Goal: Task Accomplishment & Management: Manage account settings

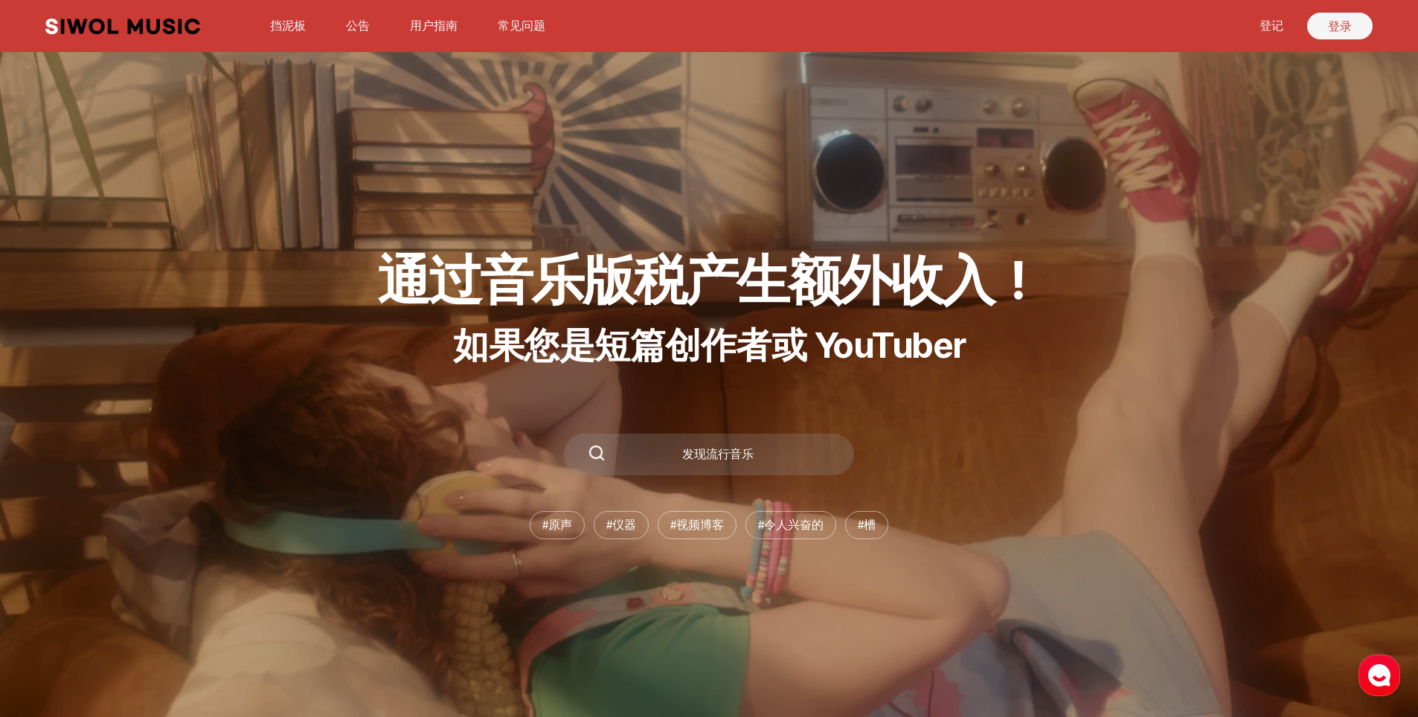
click at [1337, 19] on link "登录" at bounding box center [1340, 26] width 65 height 27
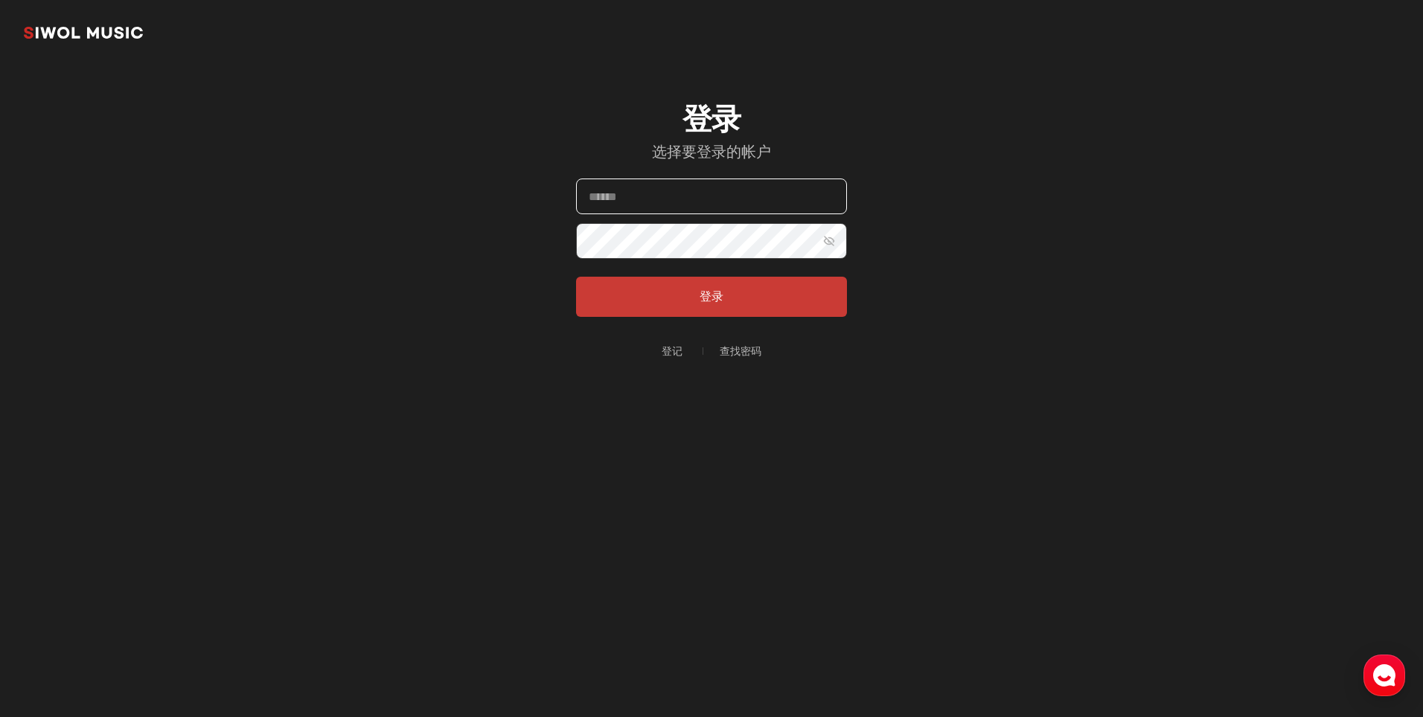
type input "*********"
drag, startPoint x: 683, startPoint y: 200, endPoint x: 409, endPoint y: 196, distance: 273.9
click at [409, 196] on section "始越音乐 登录 选择要登录的帐户 电子邮件 ********* 密码 显示密码 登录 登记 查找密码" at bounding box center [711, 238] width 1423 height 476
type input "**********"
click at [830, 248] on button "显示密码" at bounding box center [829, 241] width 36 height 36
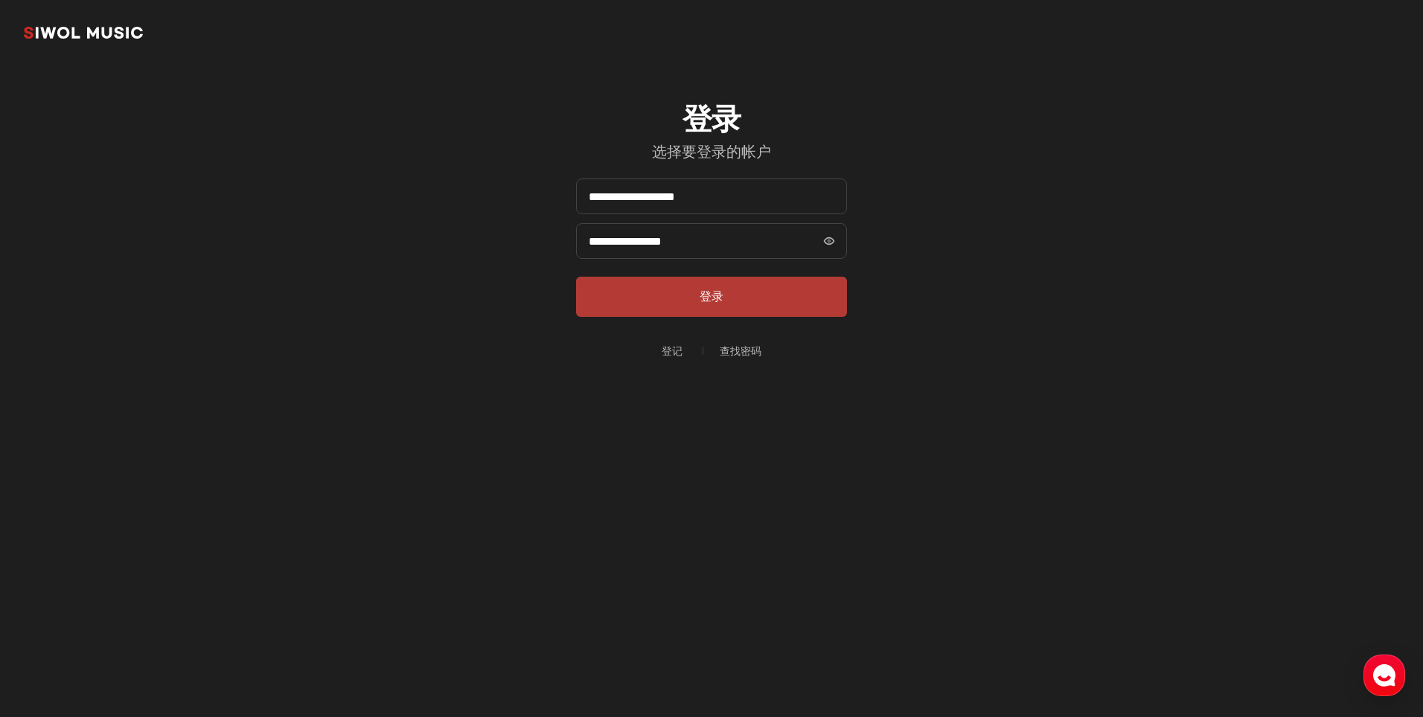
click at [769, 305] on button "登录" at bounding box center [711, 297] width 271 height 40
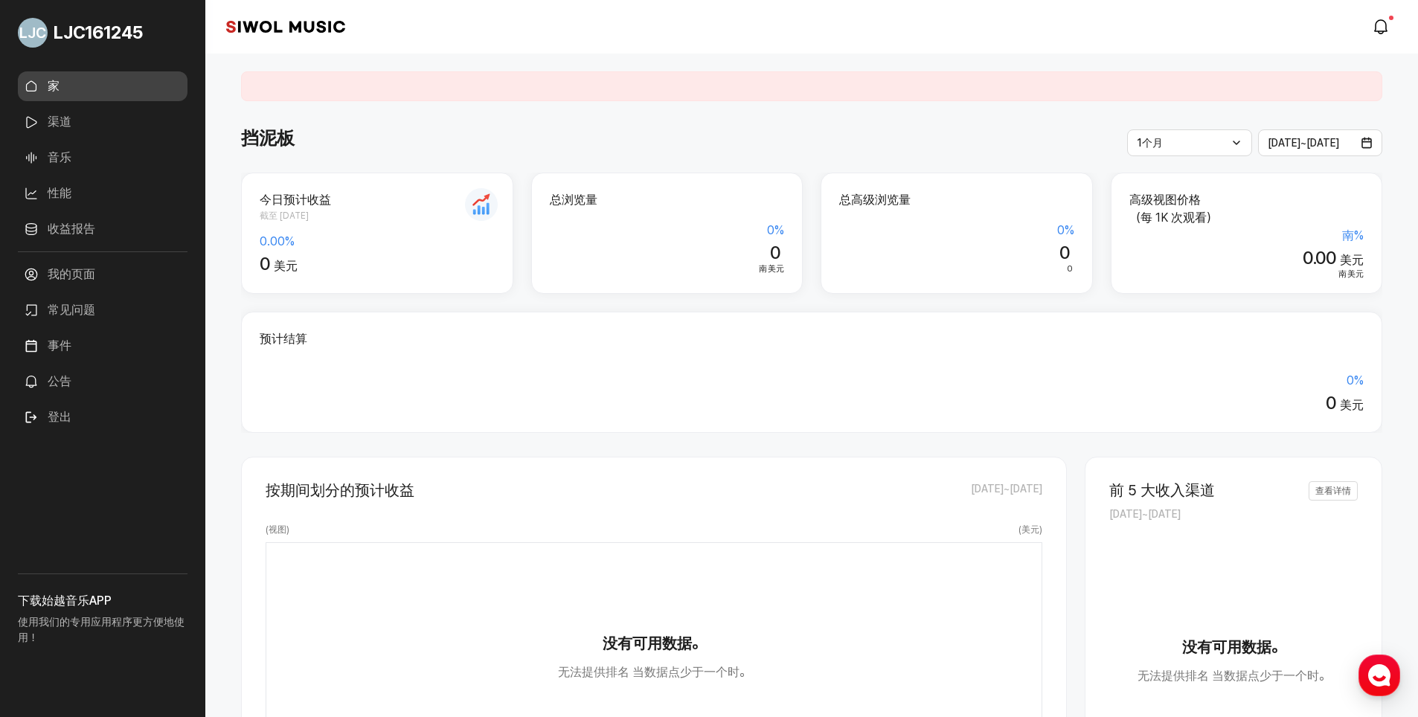
click at [67, 380] on link "公告" at bounding box center [103, 382] width 170 height 30
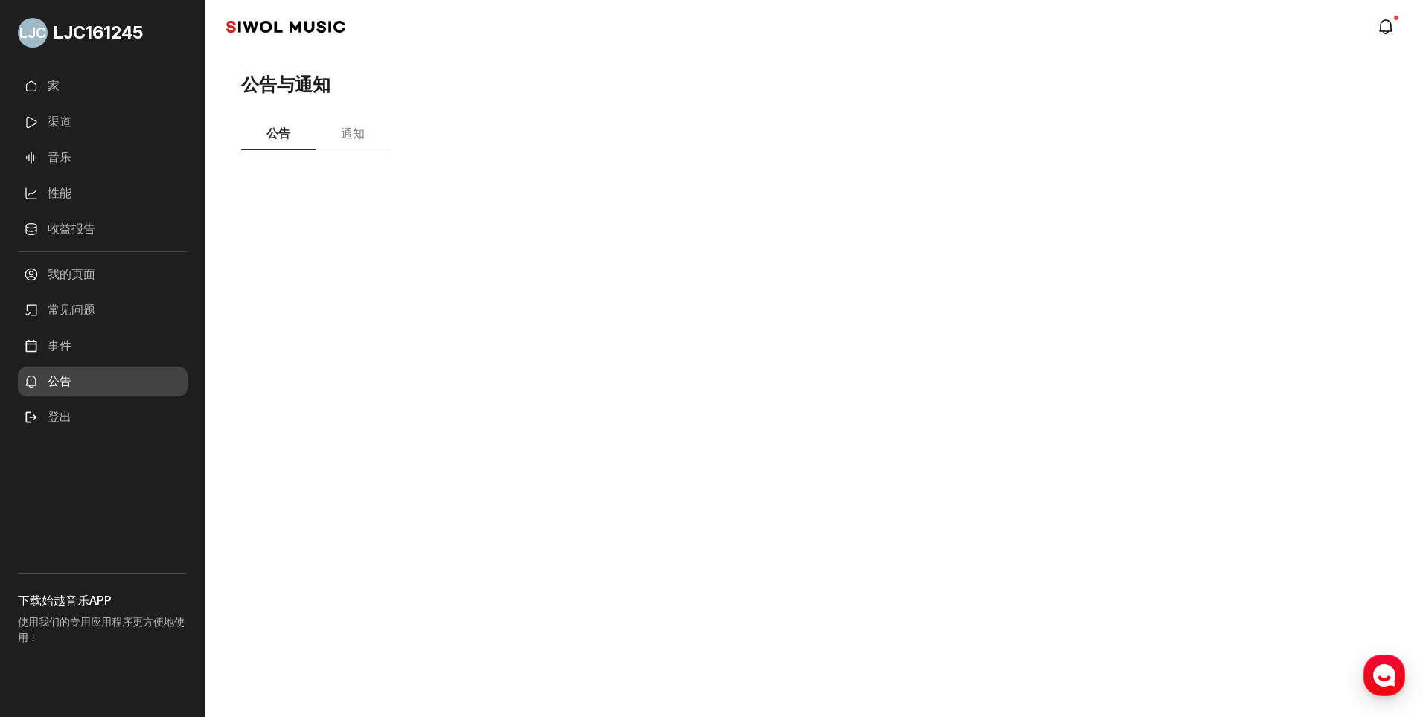
click at [359, 137] on button "通知" at bounding box center [353, 134] width 74 height 31
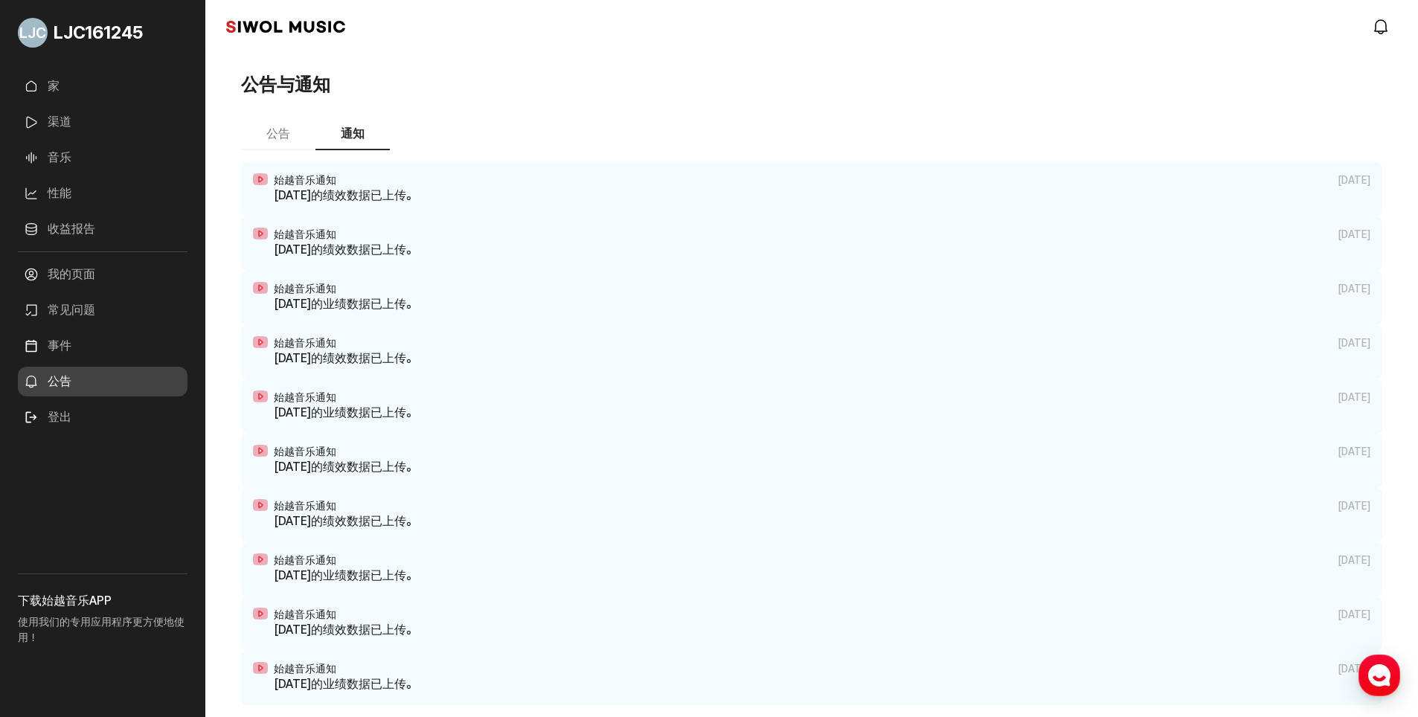
click at [285, 133] on button "公告" at bounding box center [278, 134] width 74 height 31
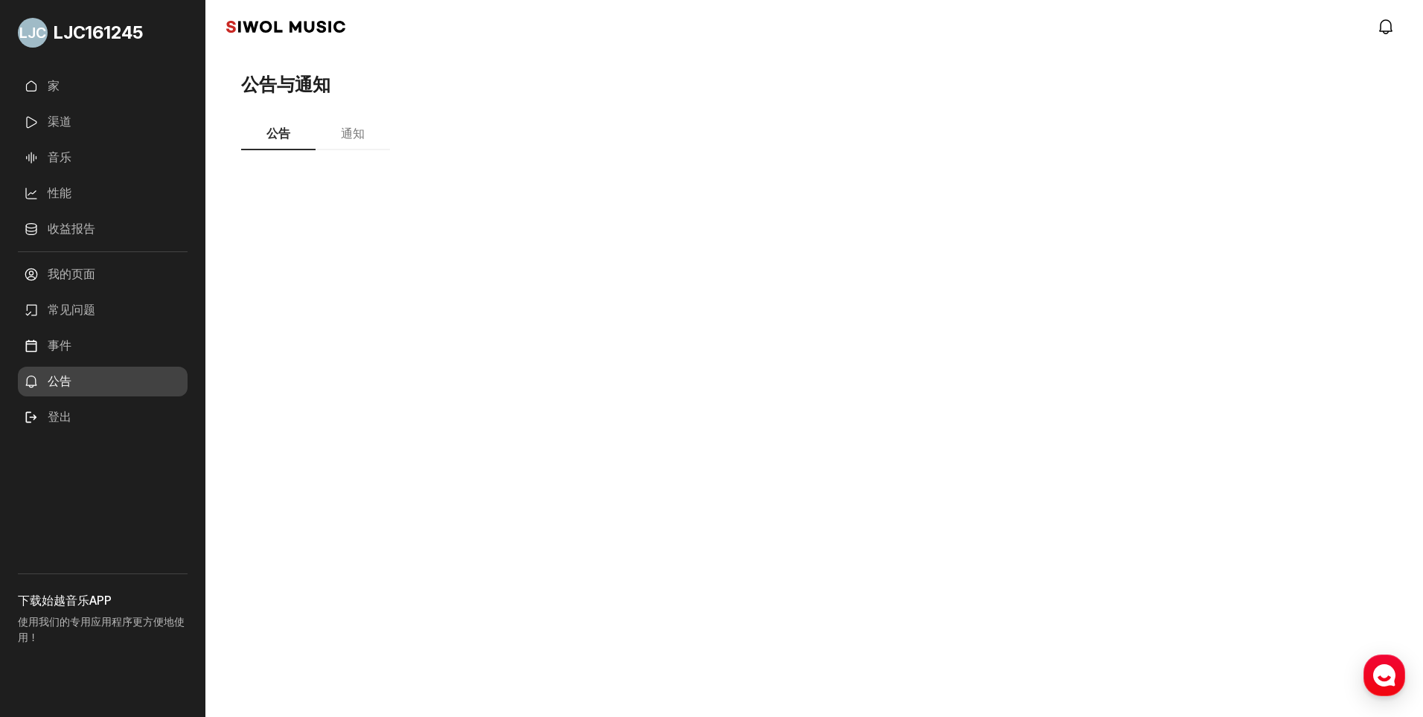
click at [347, 133] on button "通知" at bounding box center [353, 134] width 74 height 31
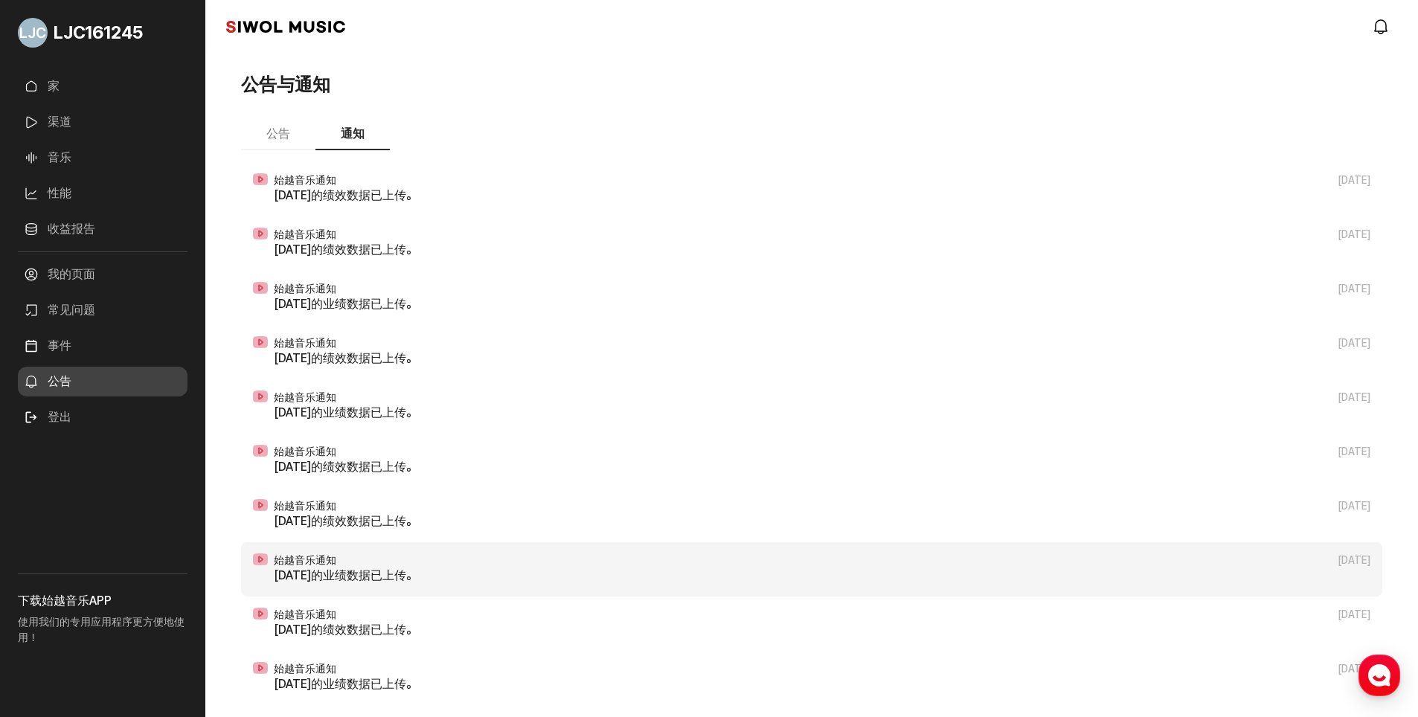
scroll to position [64, 0]
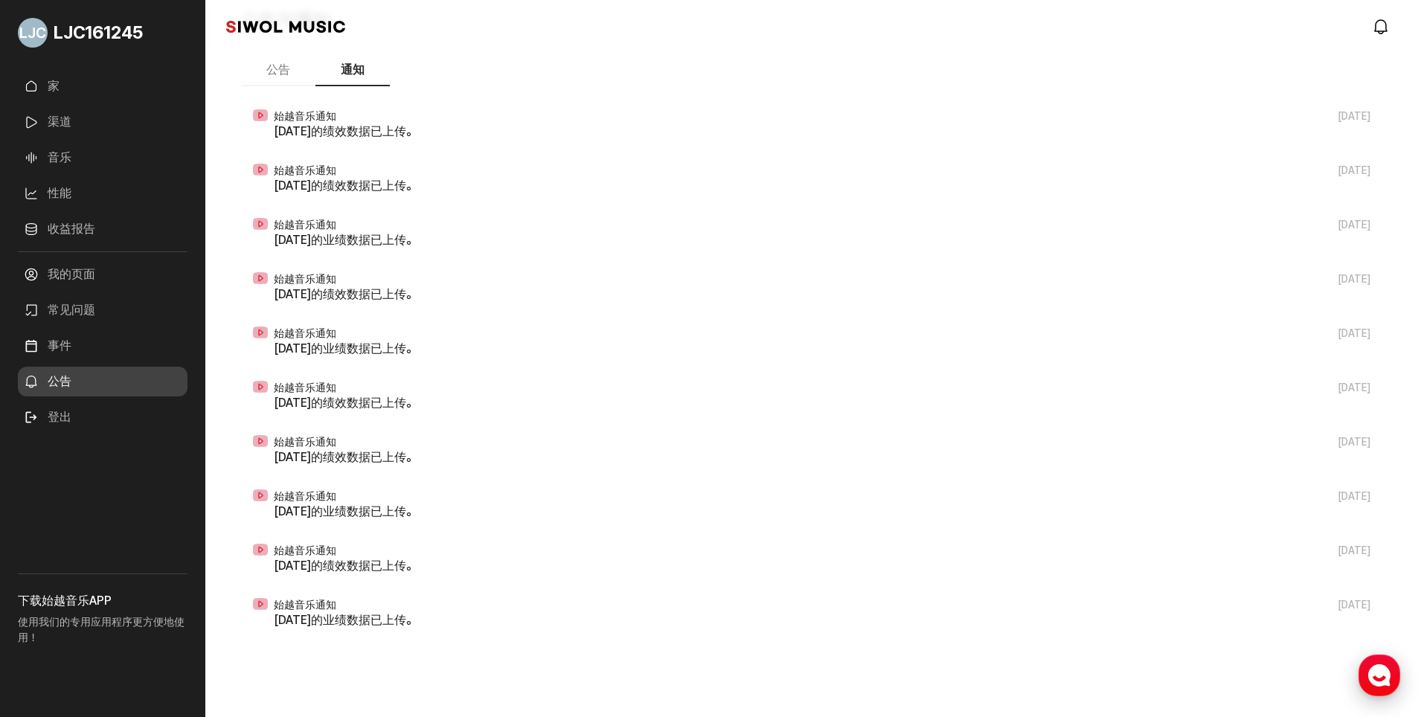
click at [1377, 676] on use "button" at bounding box center [1380, 676] width 22 height 22
click at [53, 597] on h3 "下载始越音乐APP" at bounding box center [103, 601] width 170 height 18
click at [102, 595] on h3 "下载始越音乐APP" at bounding box center [103, 601] width 170 height 18
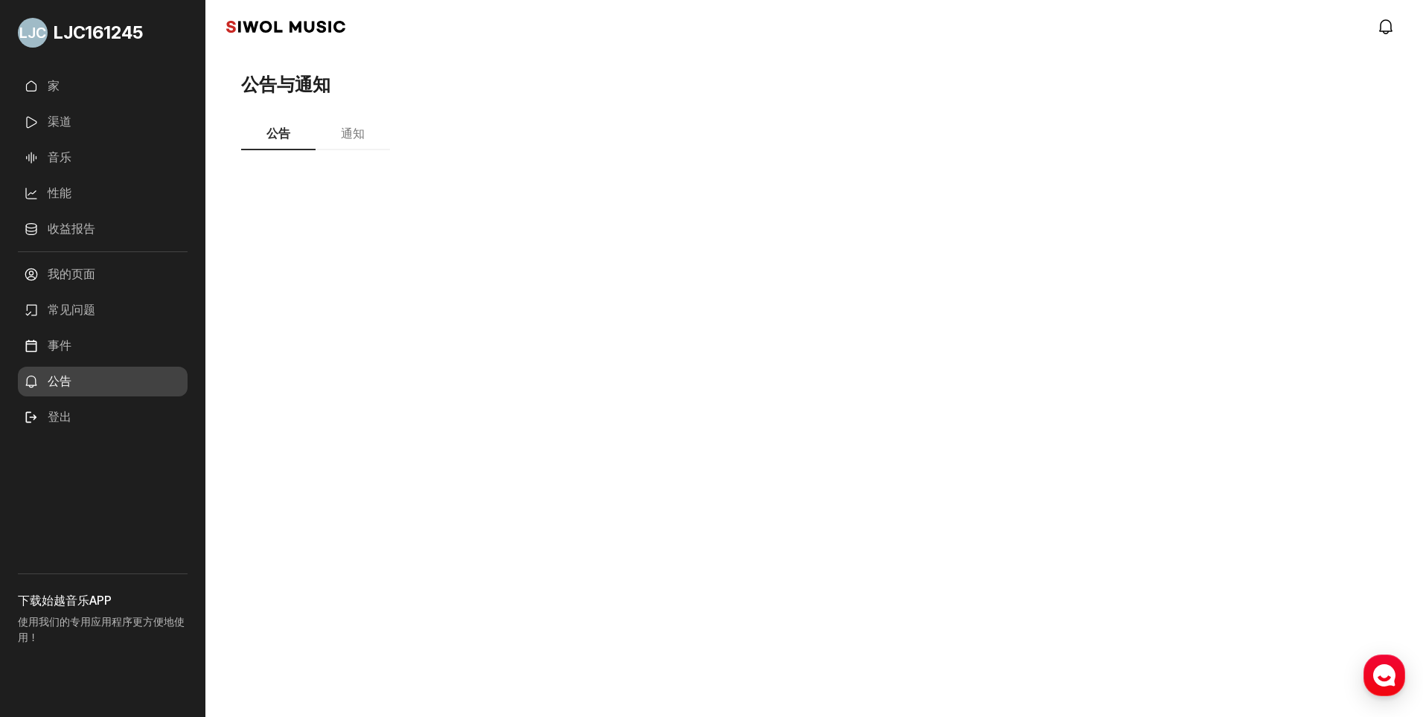
click at [63, 84] on link "家" at bounding box center [103, 86] width 170 height 30
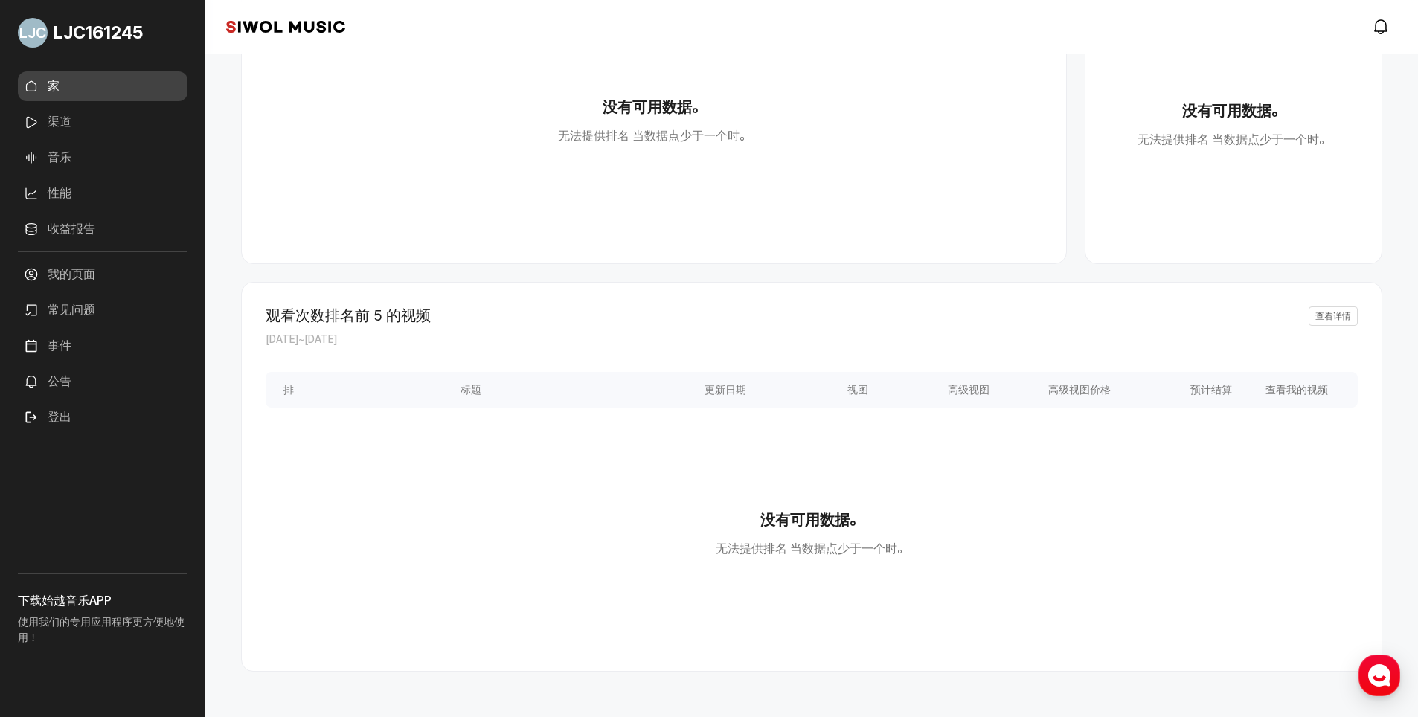
scroll to position [591, 0]
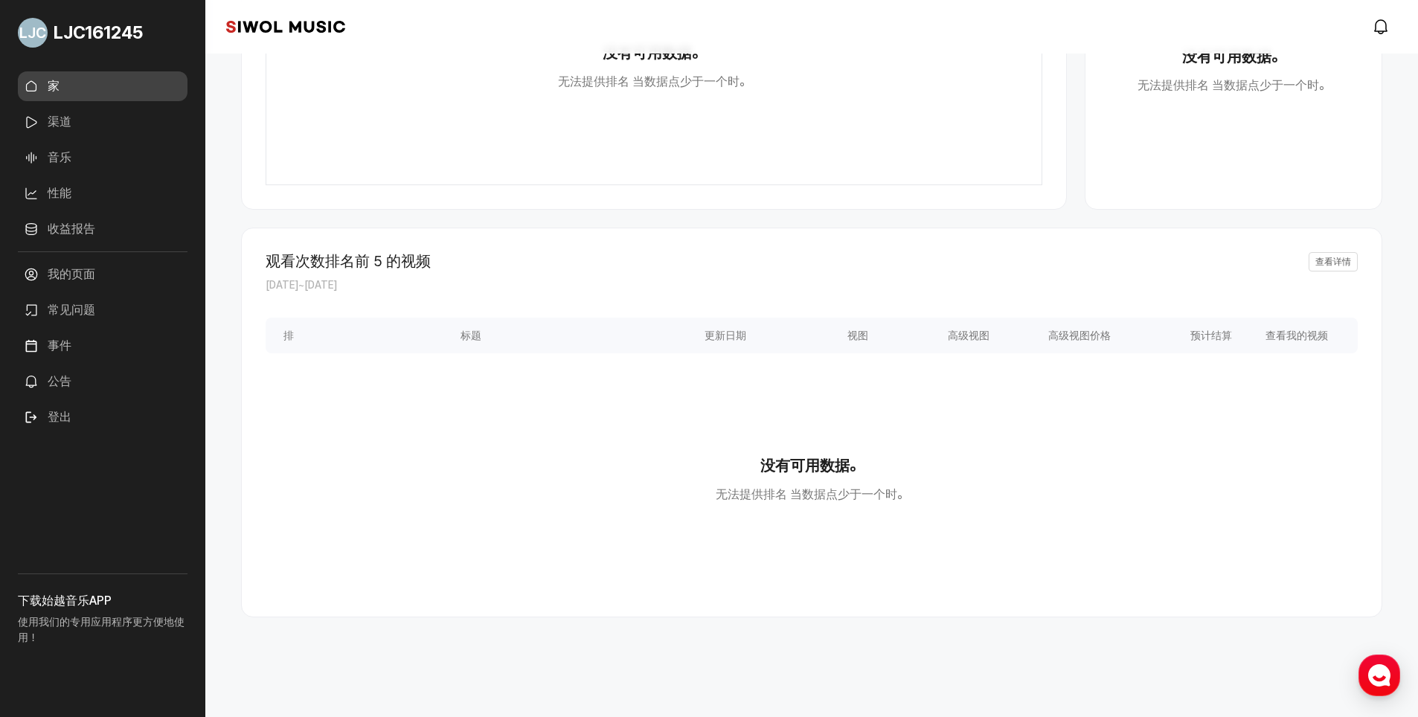
click at [72, 612] on p "使用我们的专用应用程序更方便地使用！" at bounding box center [103, 634] width 170 height 48
click at [72, 615] on p "使用我们的专用应用程序更方便地使用！" at bounding box center [103, 634] width 170 height 48
drag, startPoint x: 72, startPoint y: 621, endPoint x: 74, endPoint y: 583, distance: 37.3
click at [74, 621] on p "使用我们的专用应用程序更方便地使用！" at bounding box center [103, 634] width 170 height 48
click at [74, 583] on div "下载始越音乐APP 使用我们的专用应用程序更方便地使用！" at bounding box center [103, 646] width 170 height 144
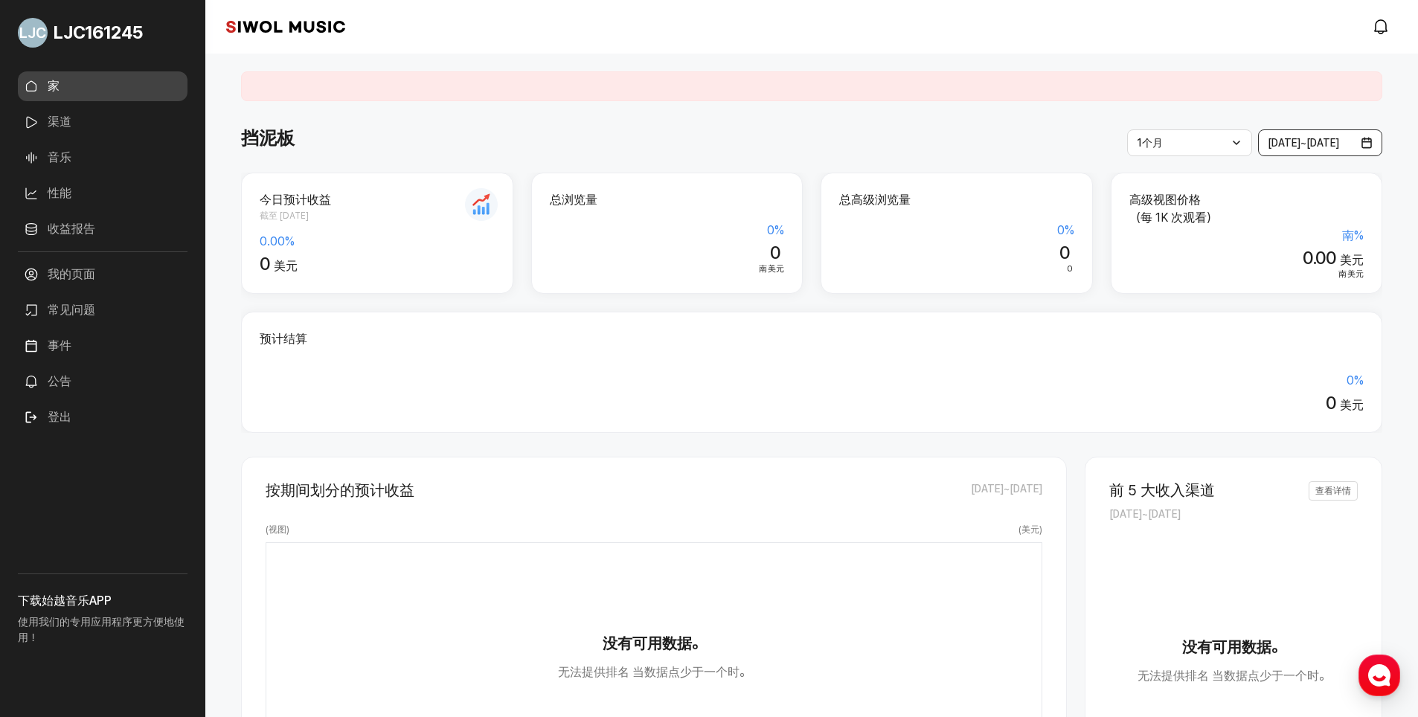
click at [1340, 142] on span "[DATE] ~ [DATE]" at bounding box center [1303, 143] width 71 height 12
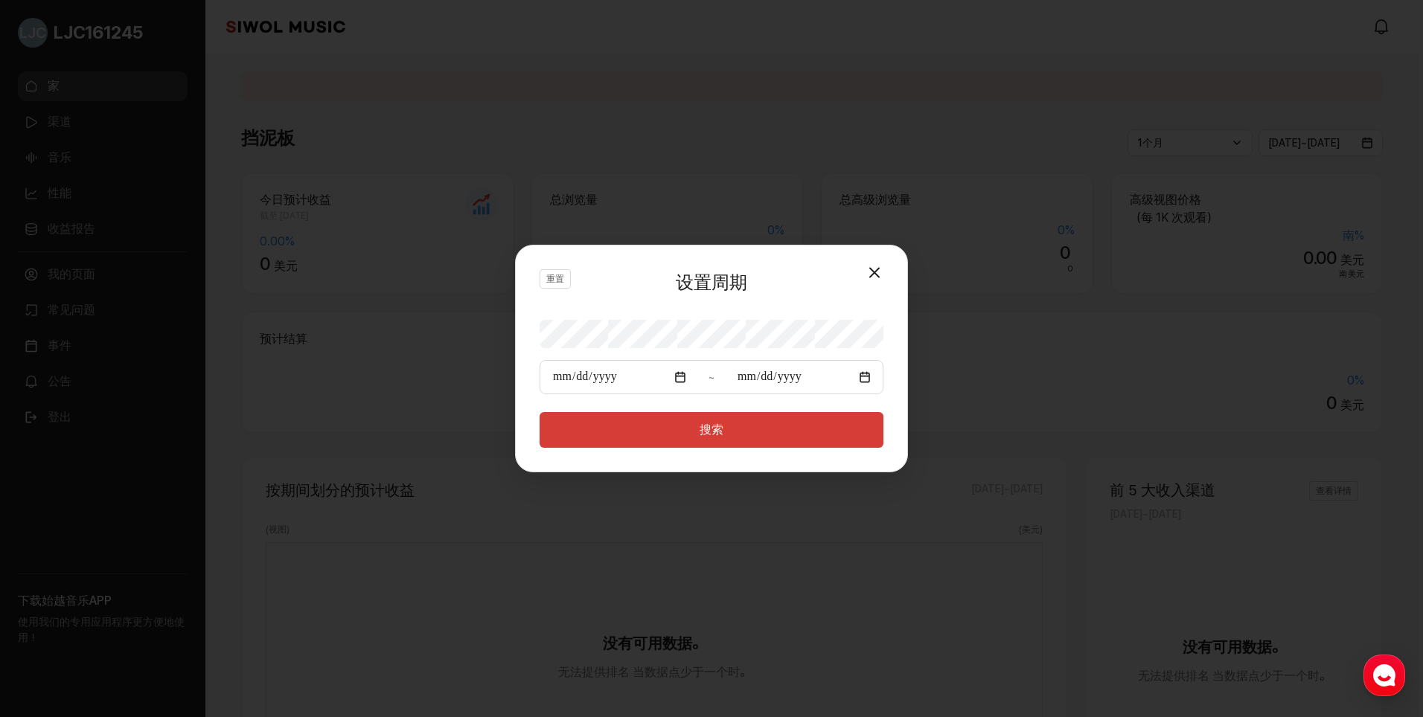
click at [886, 260] on button "关闭模态" at bounding box center [875, 272] width 30 height 30
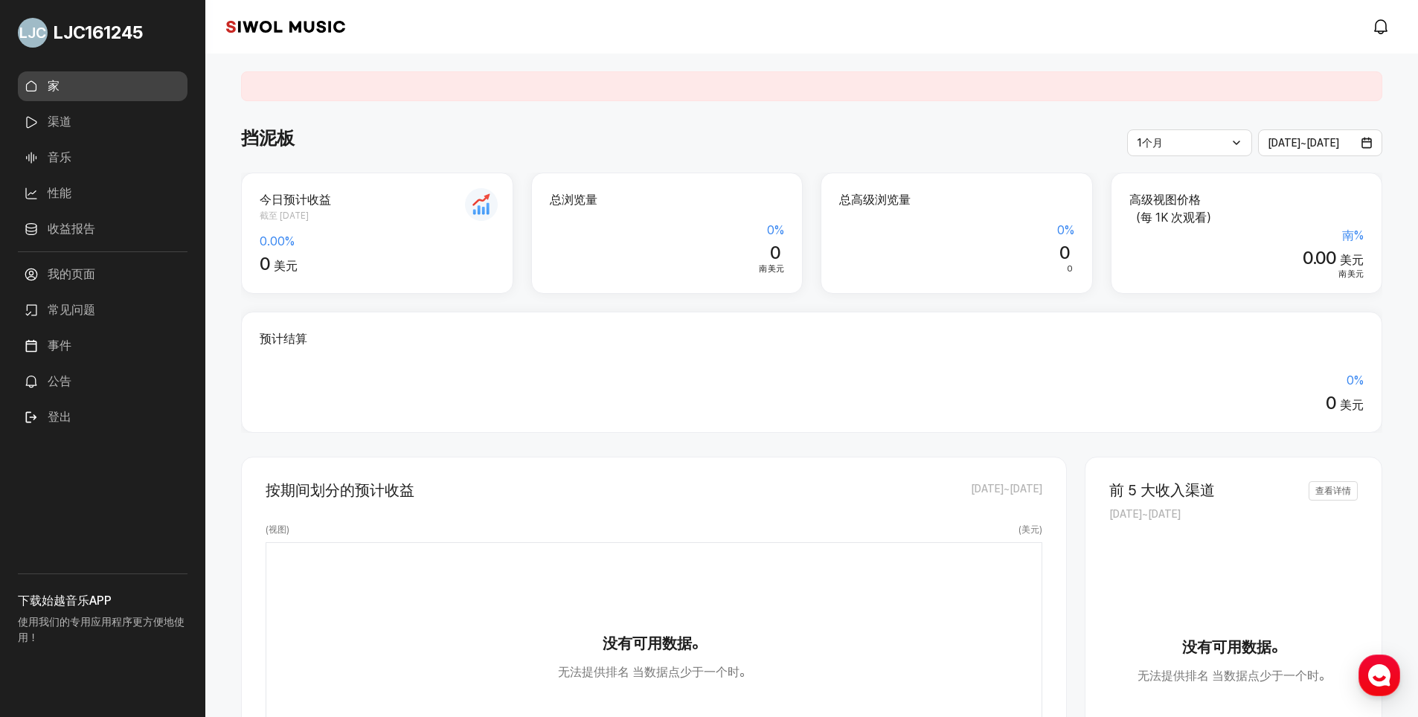
click at [41, 121] on link "渠道" at bounding box center [103, 122] width 170 height 30
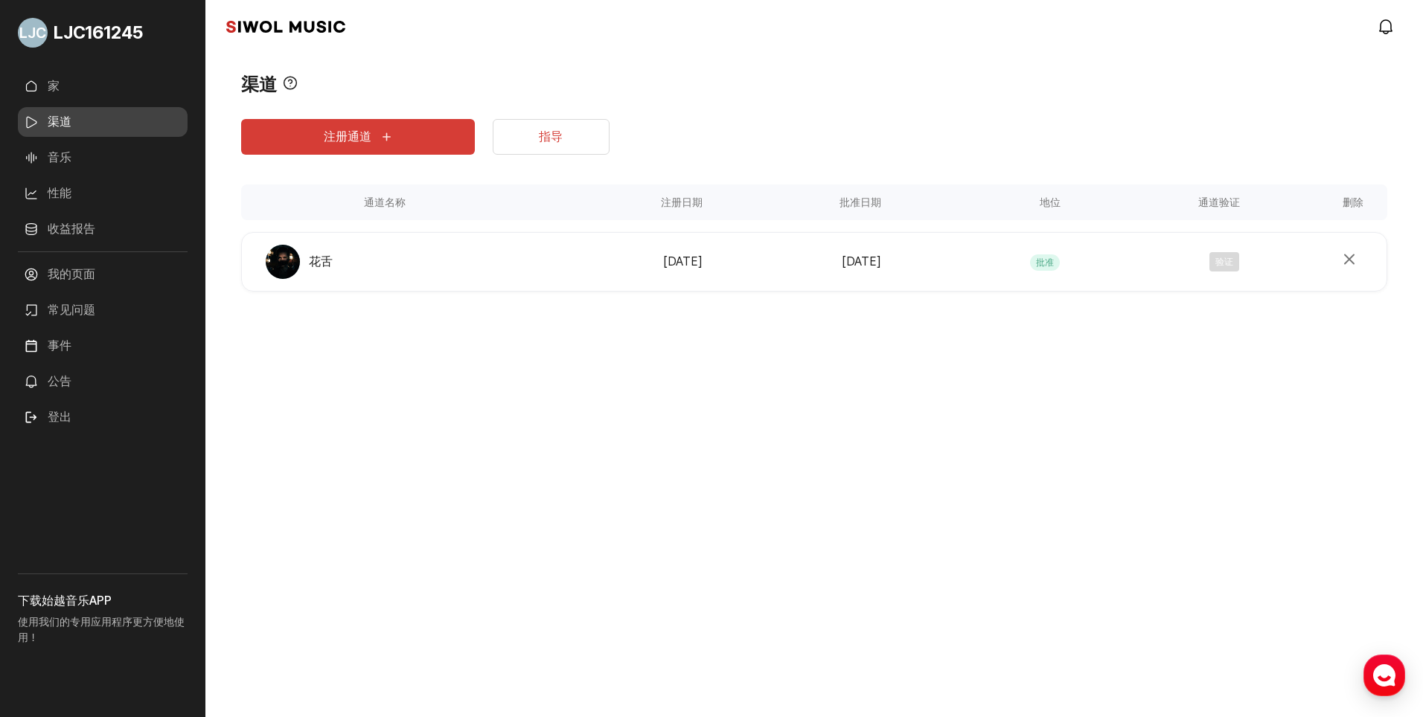
click at [64, 153] on link "音乐" at bounding box center [103, 158] width 170 height 30
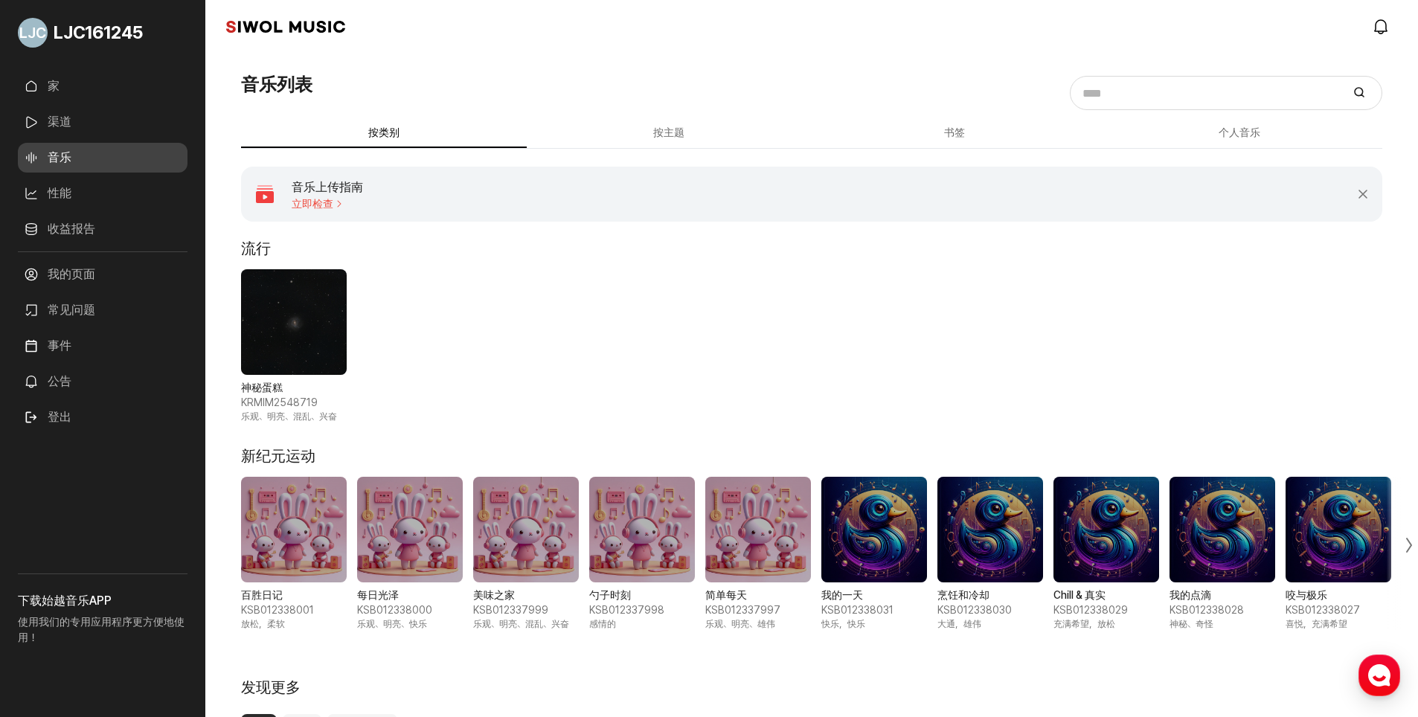
click at [65, 189] on link "性能" at bounding box center [103, 194] width 170 height 30
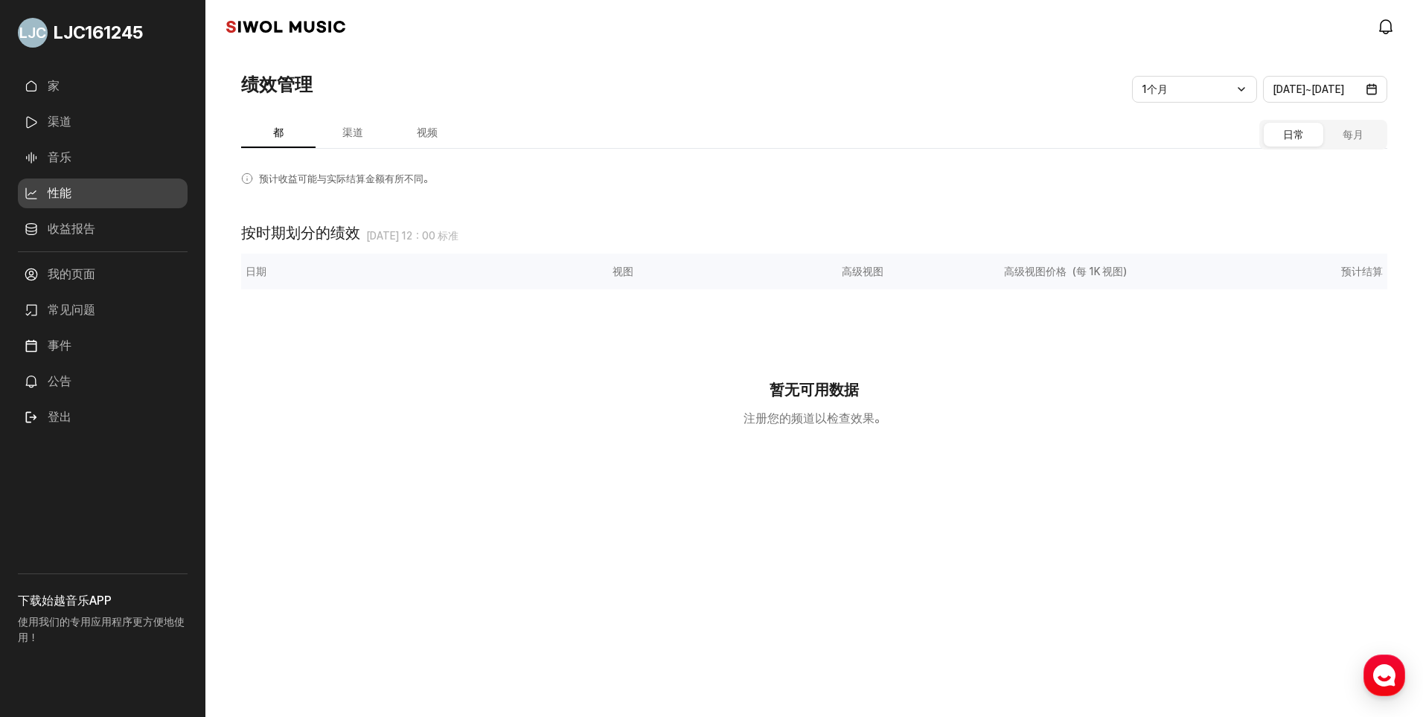
click at [346, 129] on button "渠道" at bounding box center [353, 133] width 74 height 29
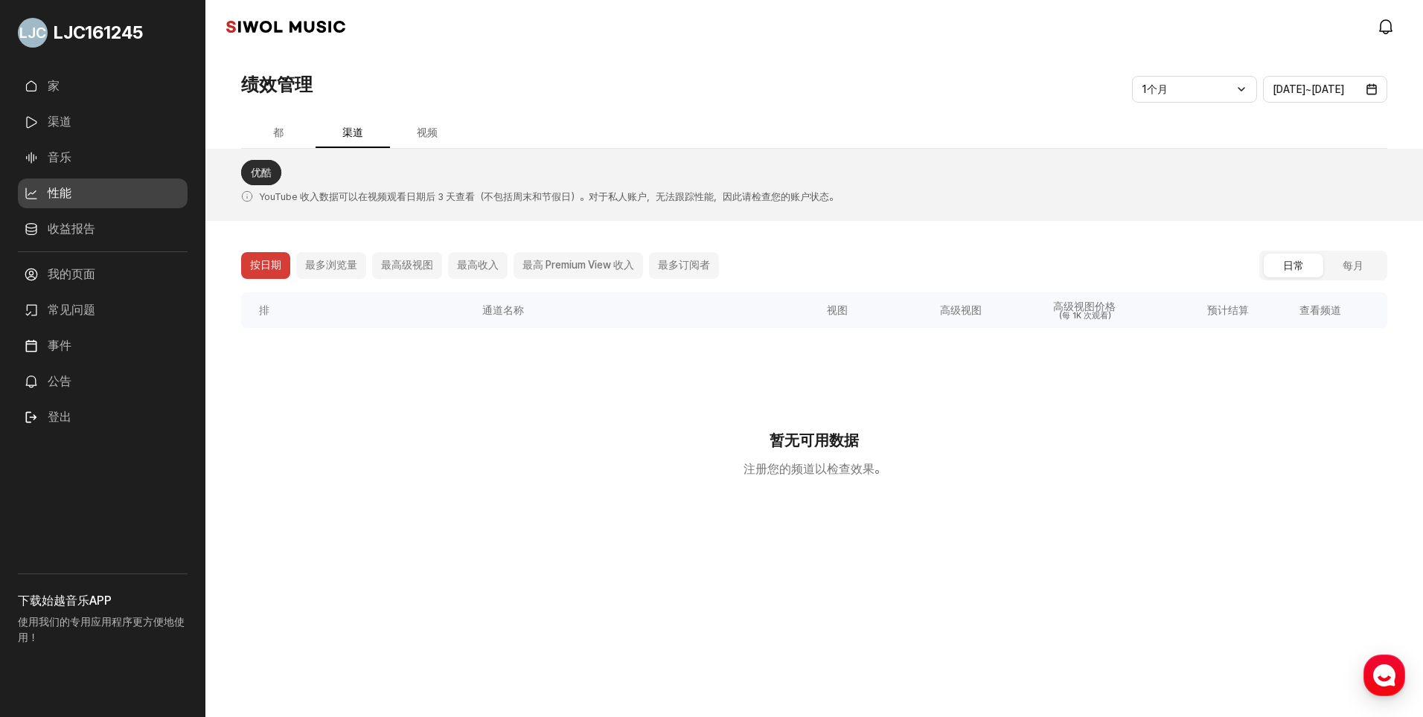
click at [569, 271] on button "最高 Premium View 收入" at bounding box center [577, 265] width 129 height 27
click at [256, 170] on link "优酷" at bounding box center [261, 172] width 40 height 25
